Goal: Feedback & Contribution: Submit feedback/report problem

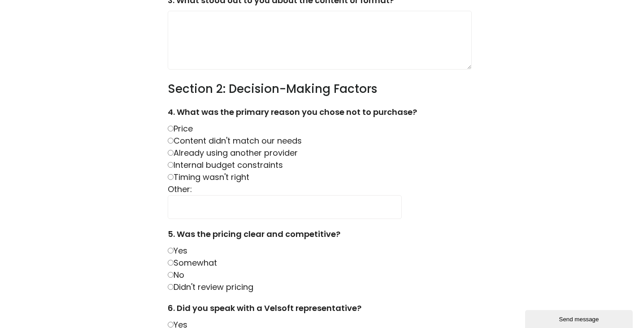
scroll to position [210, 0]
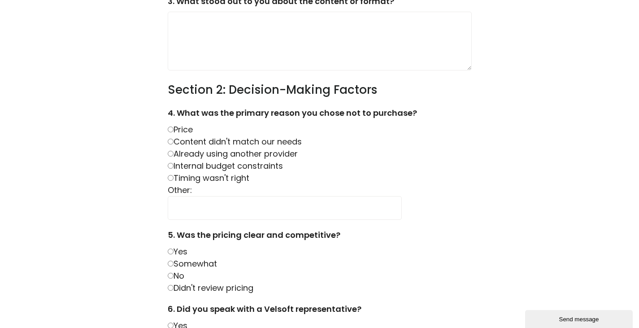
click at [172, 154] on label "Already using another provider" at bounding box center [233, 153] width 130 height 11
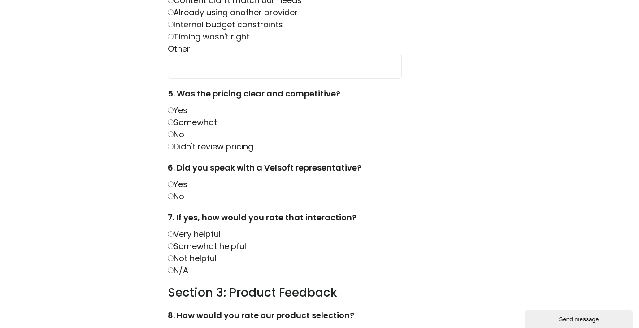
scroll to position [354, 0]
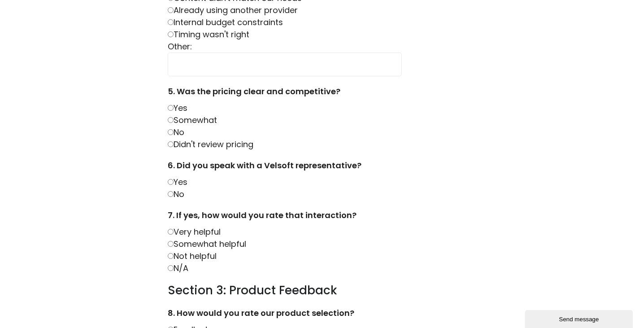
click at [172, 265] on label "N/A" at bounding box center [178, 267] width 21 height 11
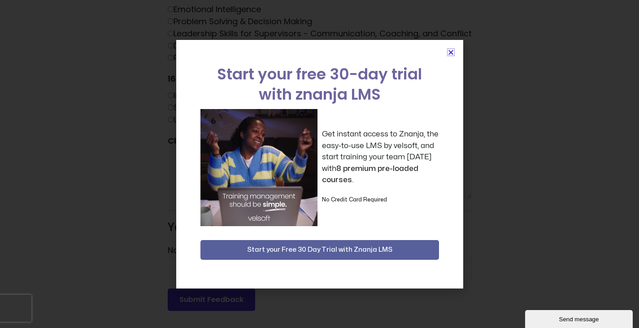
scroll to position [1209, 0]
click at [451, 51] on icon "Close" at bounding box center [450, 52] width 7 height 7
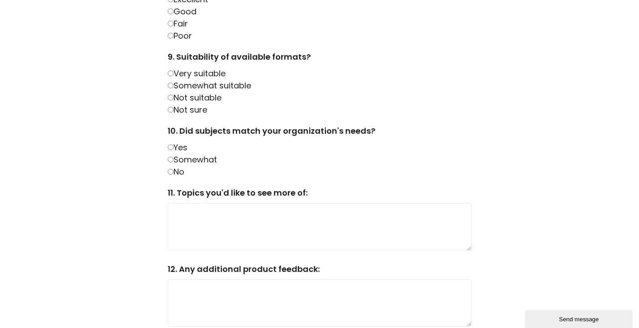
scroll to position [684, 0]
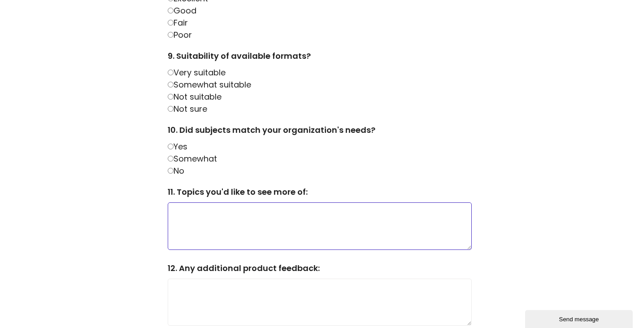
click at [289, 203] on textarea at bounding box center [320, 225] width 304 height 47
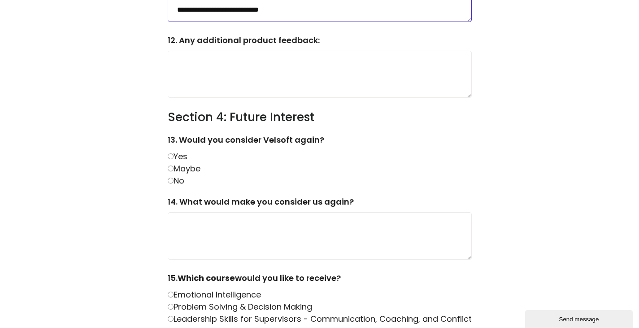
scroll to position [913, 0]
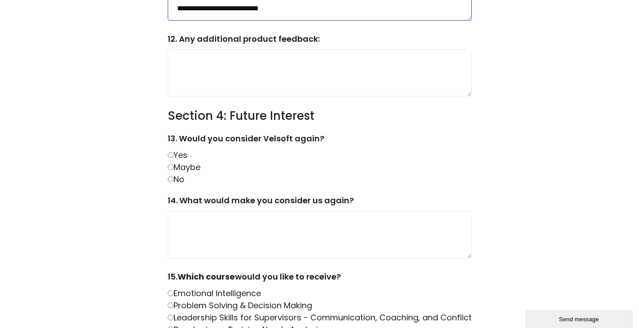
type textarea "**********"
drag, startPoint x: 637, startPoint y: 197, endPoint x: 639, endPoint y: 229, distance: 31.9
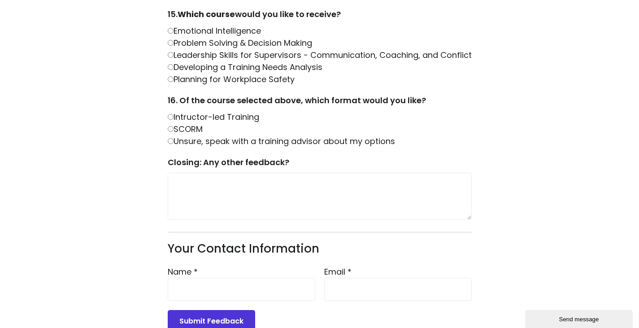
scroll to position [1209, 0]
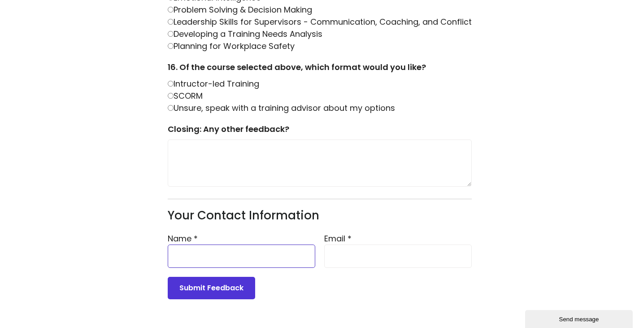
click at [280, 255] on input "Name *" at bounding box center [241, 255] width 147 height 23
type input "**********"
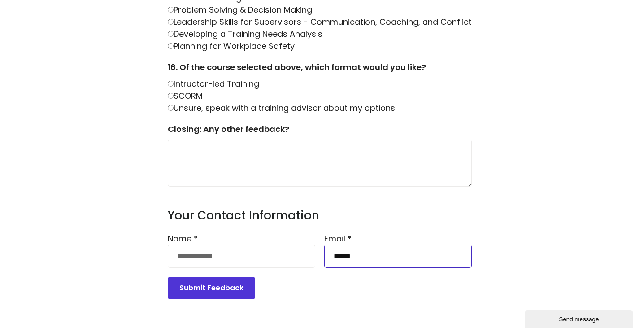
type input "**********"
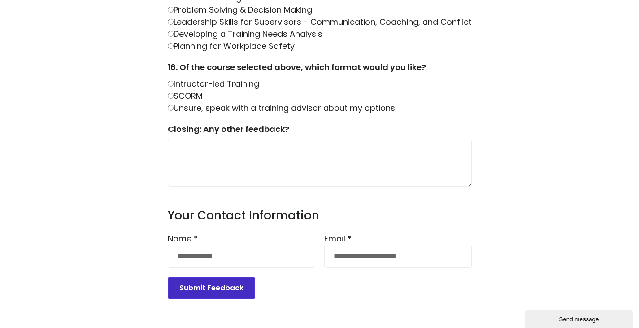
click at [234, 289] on button "Submit Feedback" at bounding box center [211, 287] width 87 height 22
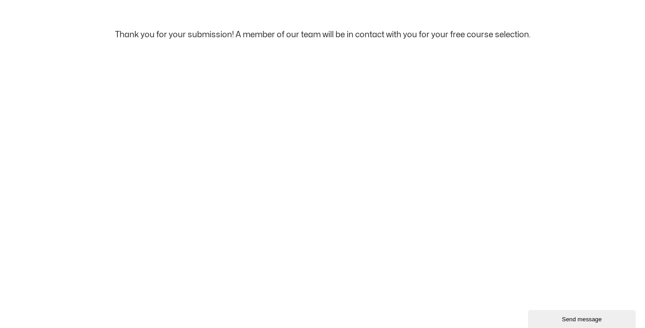
scroll to position [0, 0]
